Goal: Information Seeking & Learning: Learn about a topic

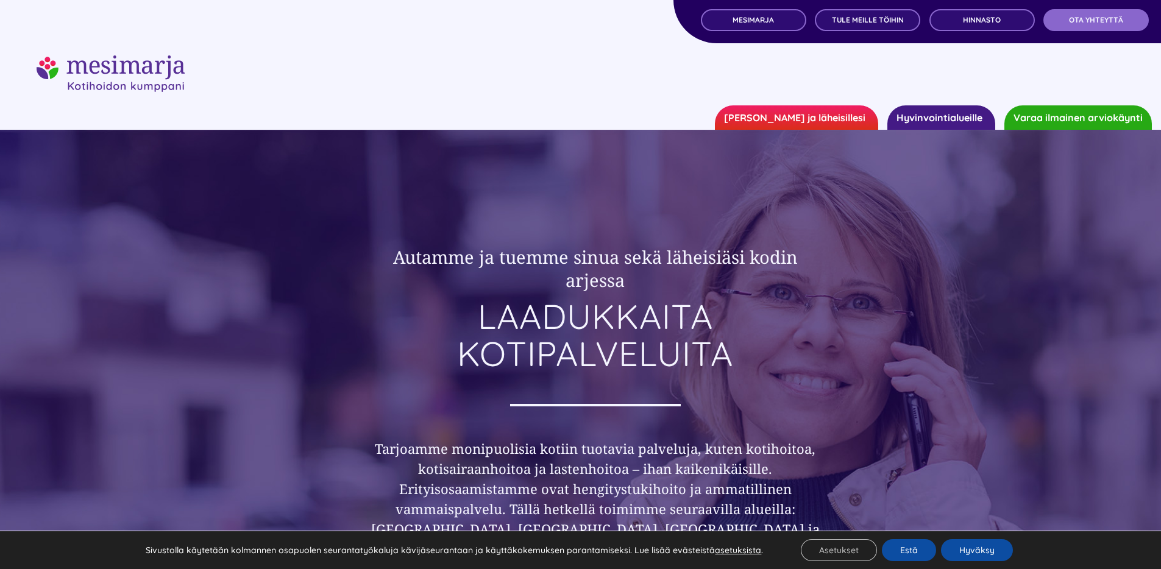
click at [814, 128] on link "[PERSON_NAME] ja läheisillesi" at bounding box center [796, 117] width 163 height 24
click at [810, 116] on link "[PERSON_NAME] ja läheisillesi" at bounding box center [796, 117] width 163 height 24
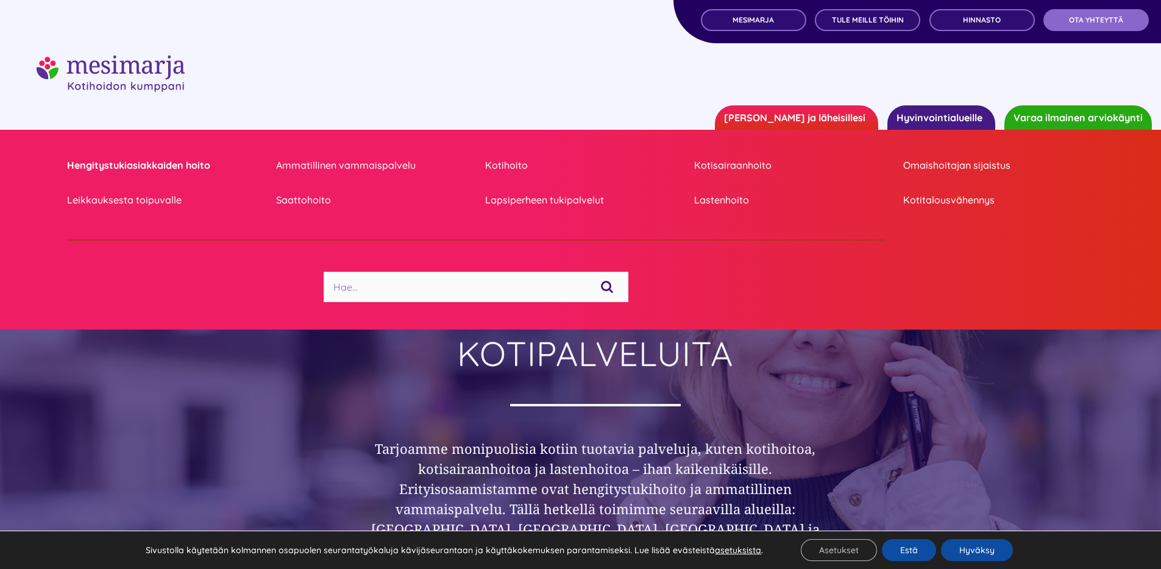
click at [169, 159] on link "Hengitystukiasiakkaiden hoito" at bounding box center [162, 165] width 191 height 16
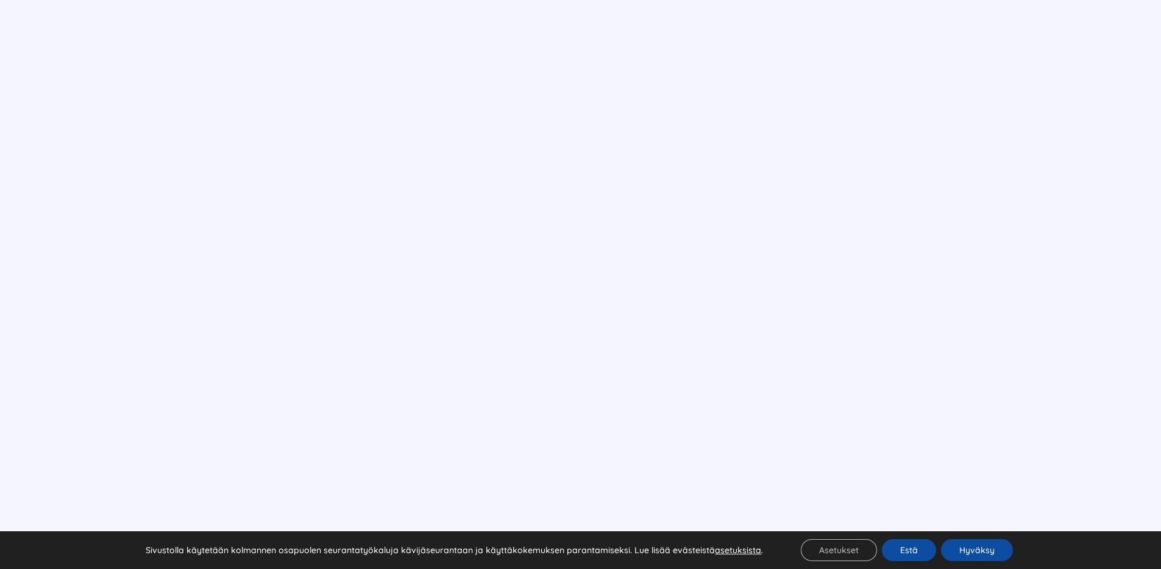
scroll to position [799, 0]
